Goal: Submit feedback/report problem

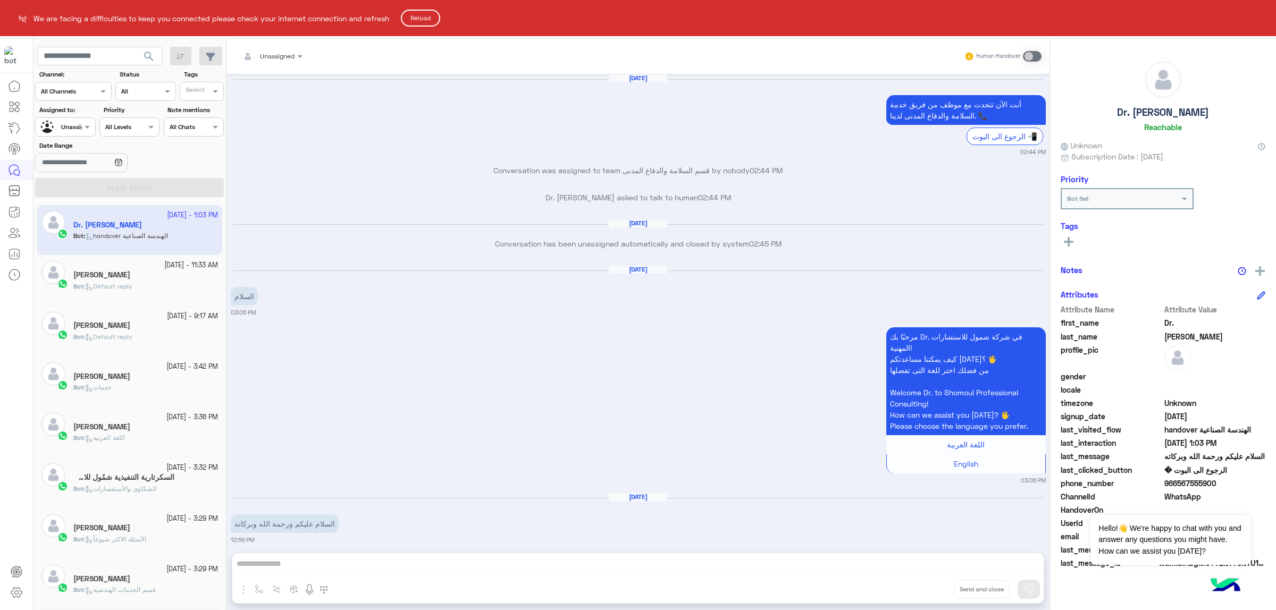
scroll to position [1351, 0]
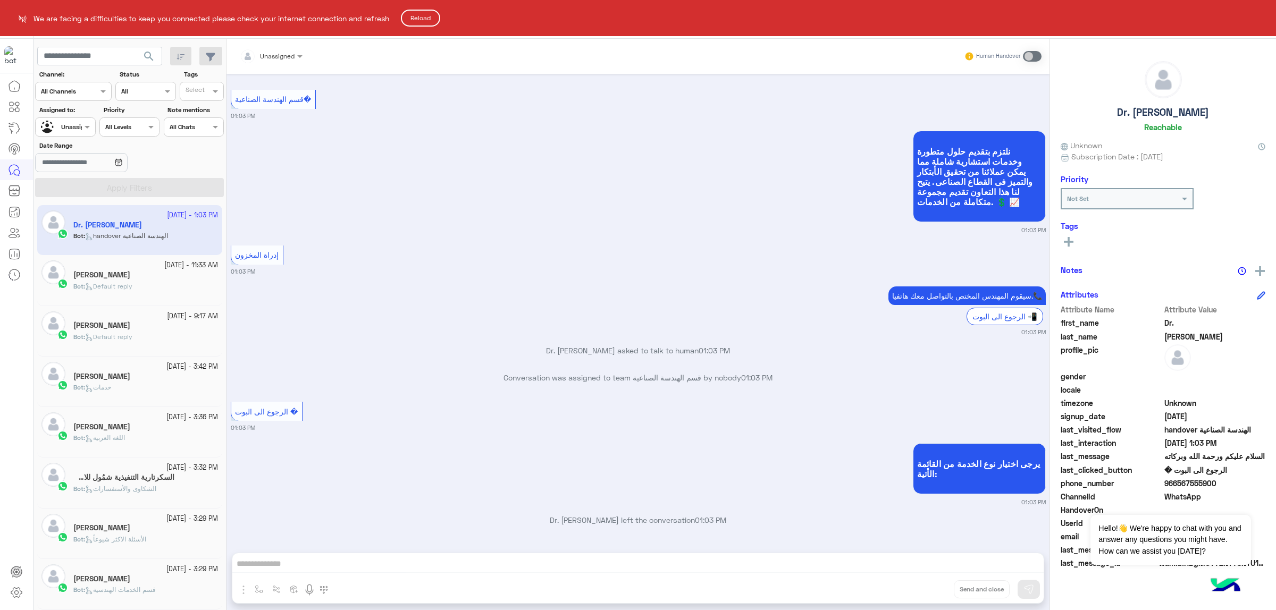
click at [414, 23] on button "Reload" at bounding box center [420, 18] width 39 height 17
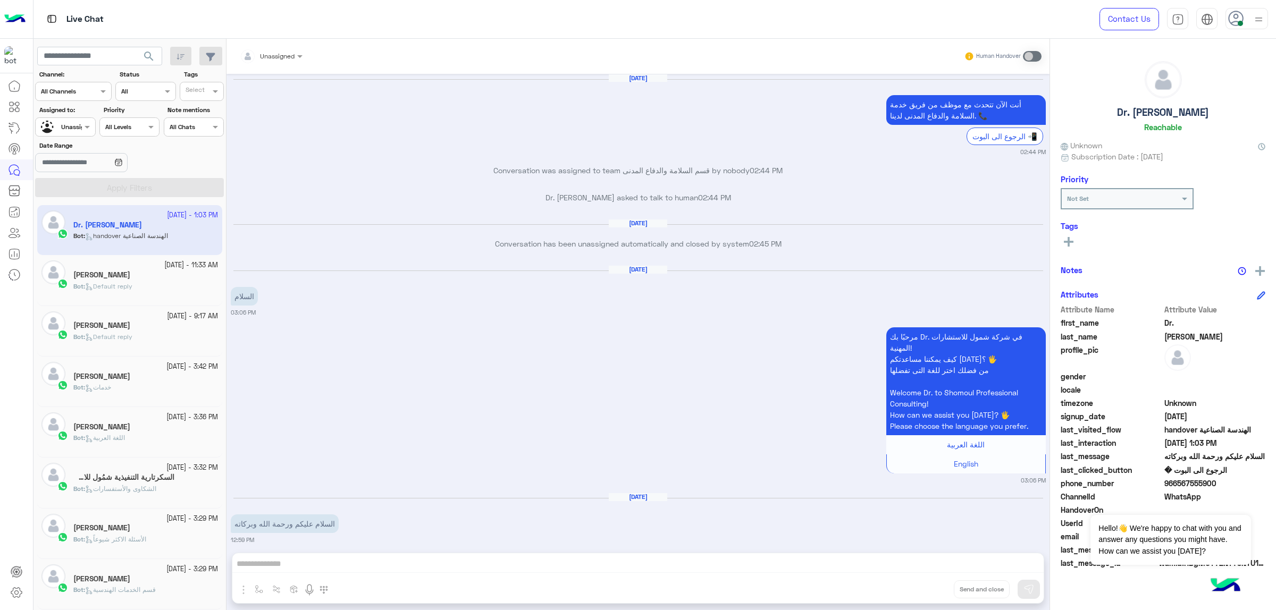
scroll to position [1351, 0]
